Goal: Task Accomplishment & Management: Manage account settings

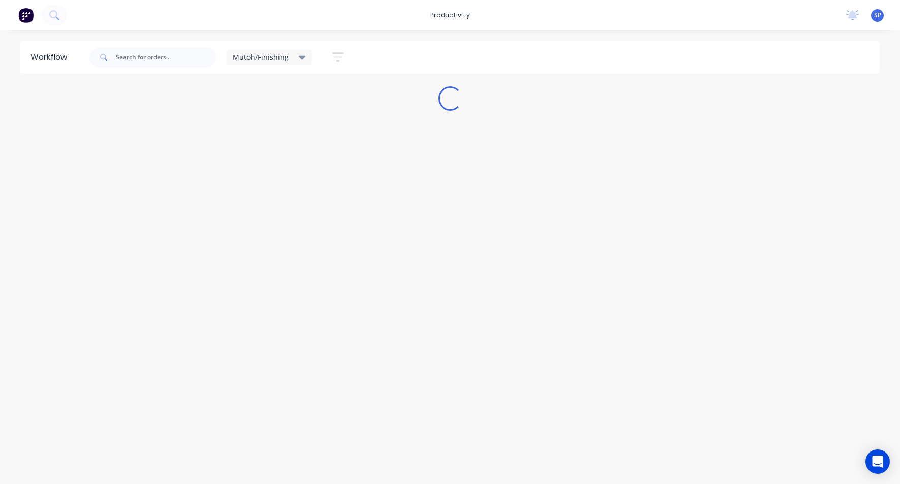
click at [307, 51] on div "Mutoh/Finishing" at bounding box center [269, 57] width 85 height 15
click at [259, 135] on button "None" at bounding box center [288, 133] width 108 height 12
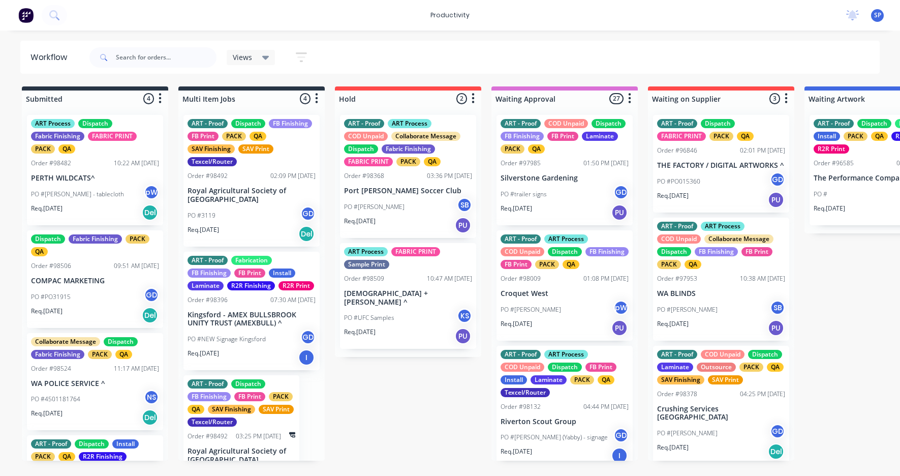
drag, startPoint x: 199, startPoint y: 475, endPoint x: 249, endPoint y: 476, distance: 50.3
click at [249, 415] on html "productivity productivity Workflow Planner Delivery Scheduling Timesheets No ne…" at bounding box center [450, 207] width 900 height 415
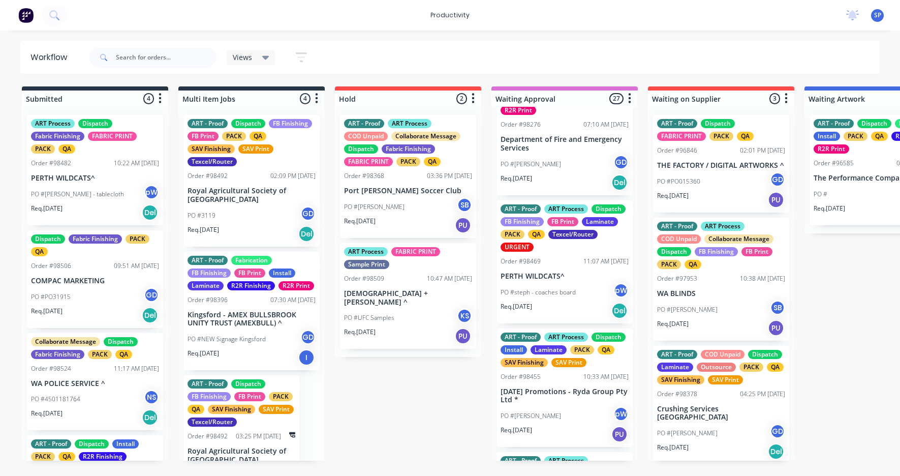
scroll to position [559, 0]
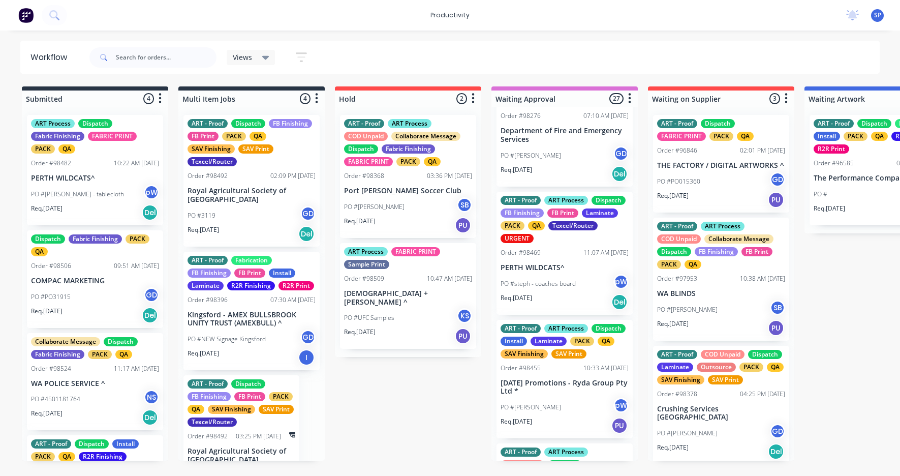
click at [564, 396] on p "[DATE] Promotions - Ryda Group Pty Ltd *" at bounding box center [565, 387] width 128 height 17
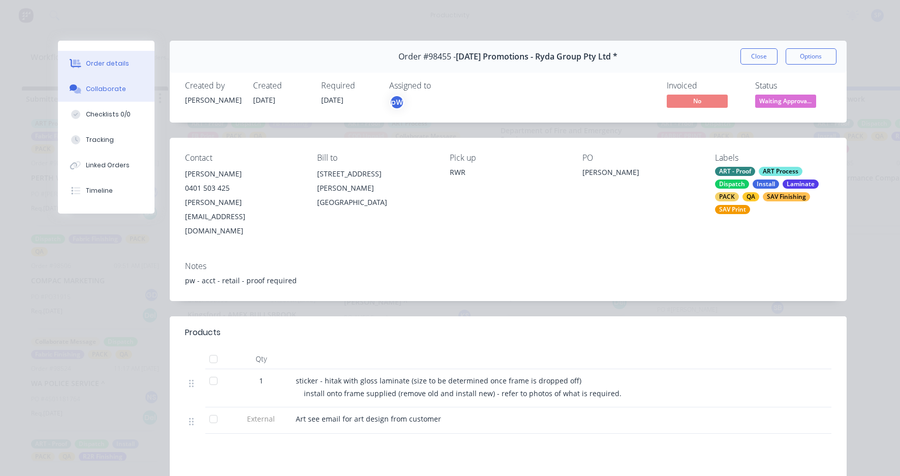
click at [96, 87] on div "Collaborate" at bounding box center [106, 88] width 40 height 9
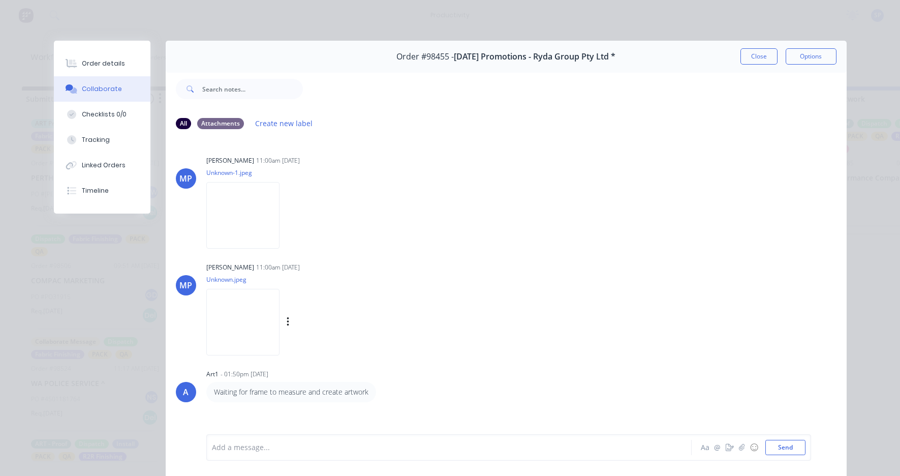
click at [240, 311] on img at bounding box center [242, 322] width 73 height 67
click at [249, 197] on img at bounding box center [242, 215] width 73 height 67
click at [107, 65] on div "Order details" at bounding box center [103, 63] width 43 height 9
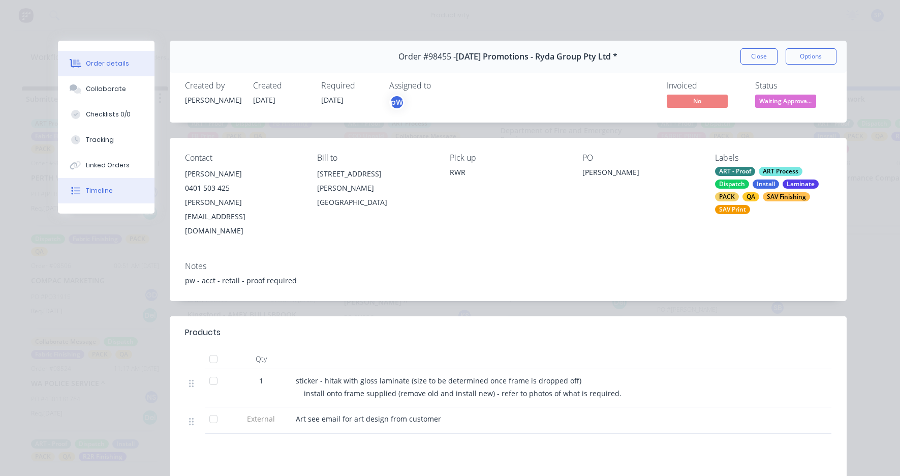
click at [95, 190] on div "Timeline" at bounding box center [99, 190] width 27 height 9
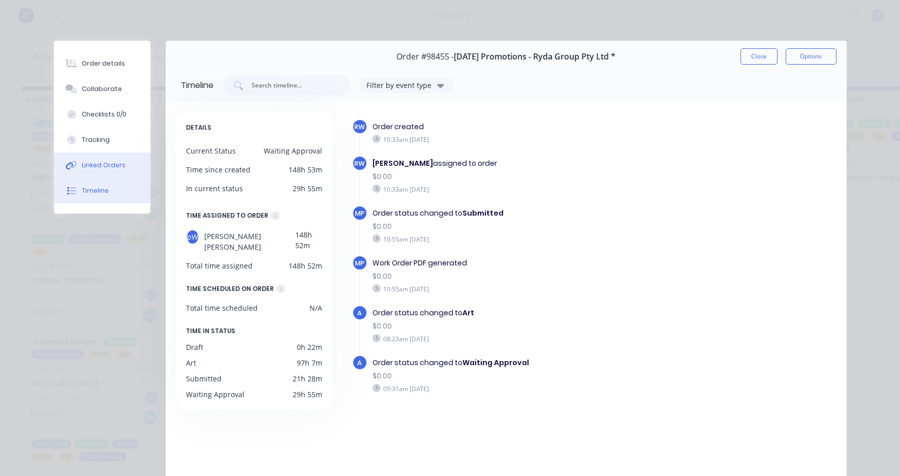
click at [101, 158] on button "Linked Orders" at bounding box center [102, 164] width 97 height 25
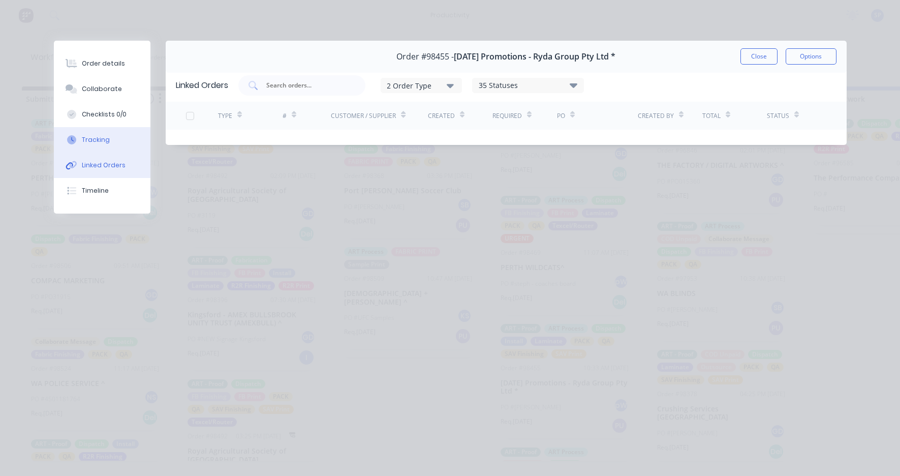
click at [102, 143] on div "Tracking" at bounding box center [96, 139] width 28 height 9
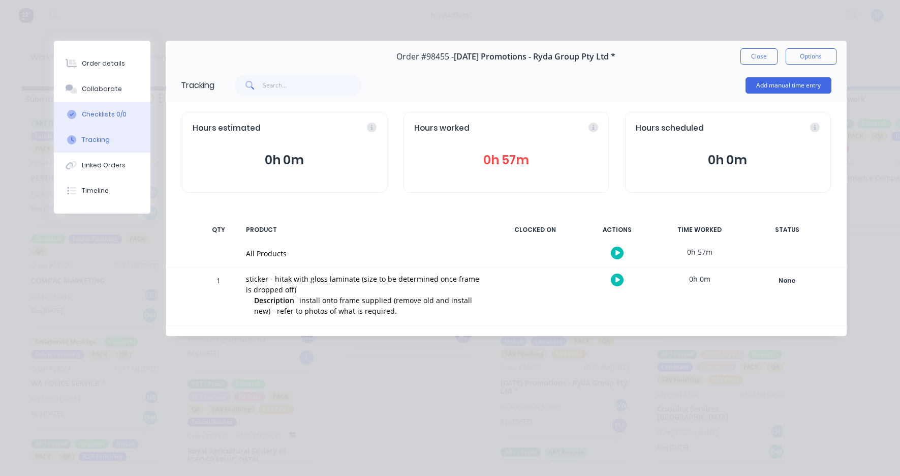
click at [100, 121] on button "Checklists 0/0" at bounding box center [102, 114] width 97 height 25
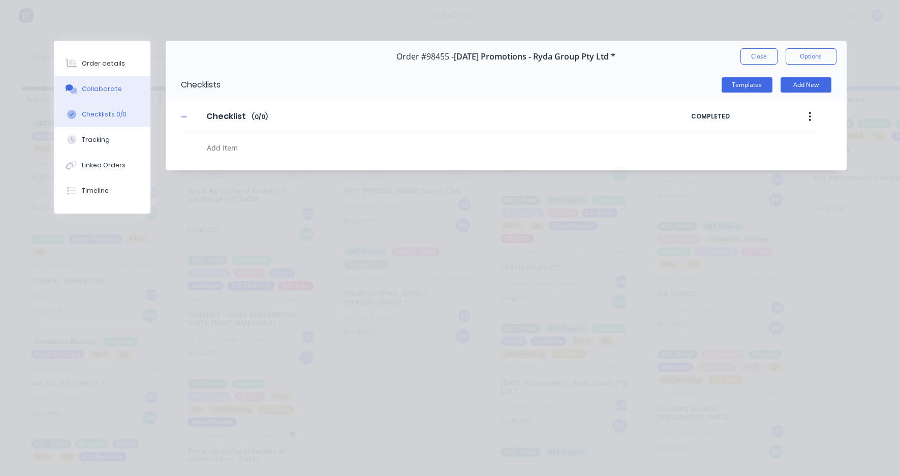
click at [105, 87] on div "Collaborate" at bounding box center [102, 88] width 40 height 9
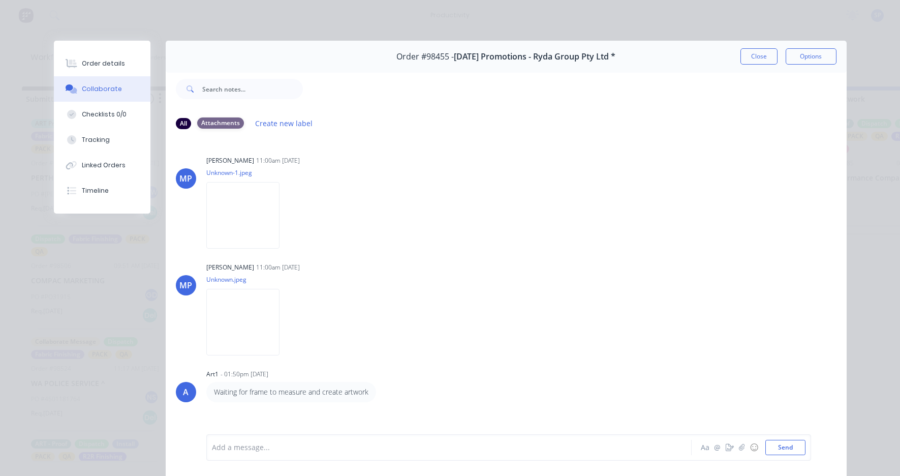
click at [225, 126] on div "Attachments" at bounding box center [220, 122] width 47 height 11
click at [171, 122] on div "All Attachments Create new label" at bounding box center [506, 123] width 681 height 28
click at [178, 122] on div "All" at bounding box center [183, 122] width 15 height 11
click at [95, 189] on div "Timeline" at bounding box center [95, 190] width 27 height 9
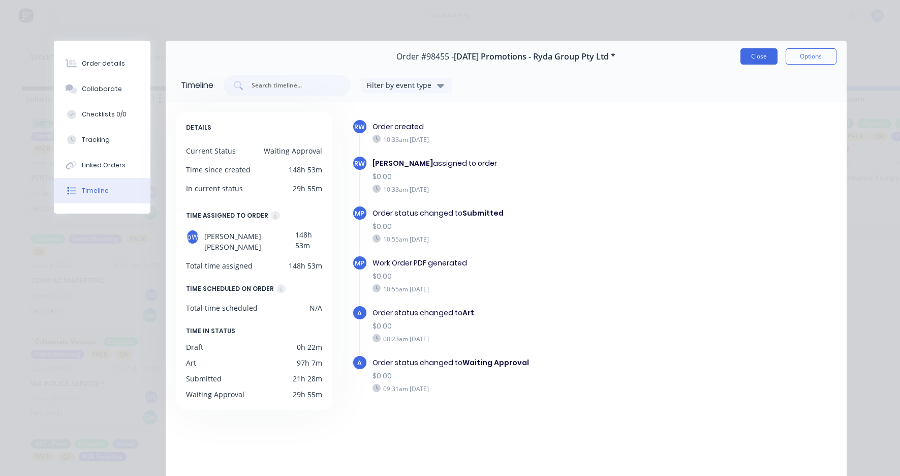
click at [755, 55] on button "Close" at bounding box center [758, 56] width 37 height 16
